Goal: Browse casually

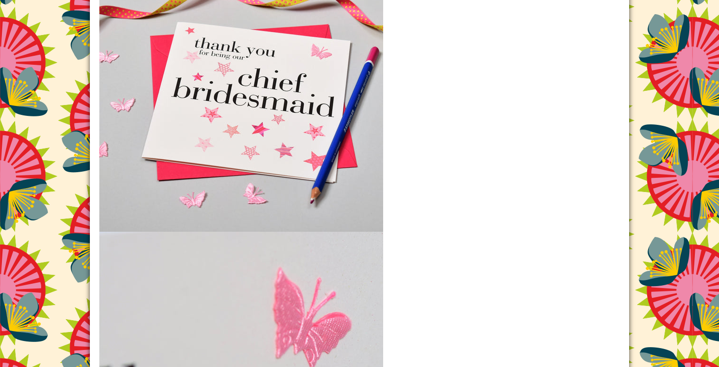
scroll to position [1101, 0]
